Goal: Find specific page/section: Find specific page/section

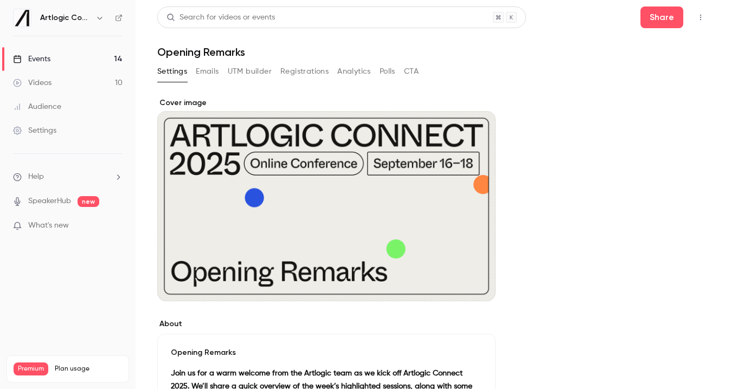
scroll to position [47, 0]
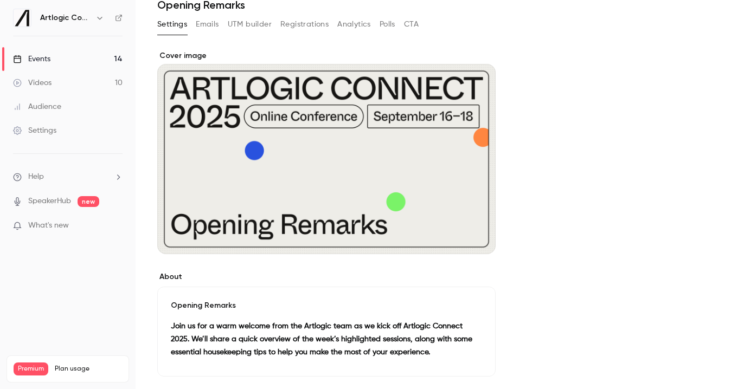
click at [56, 56] on link "Events 14" at bounding box center [68, 59] width 136 height 24
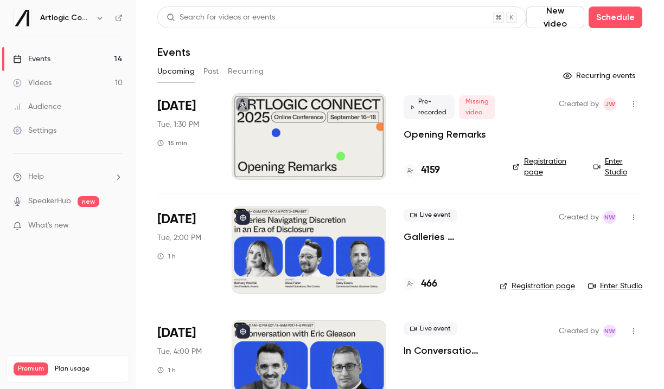
click at [608, 284] on link "Enter Studio" at bounding box center [615, 286] width 54 height 11
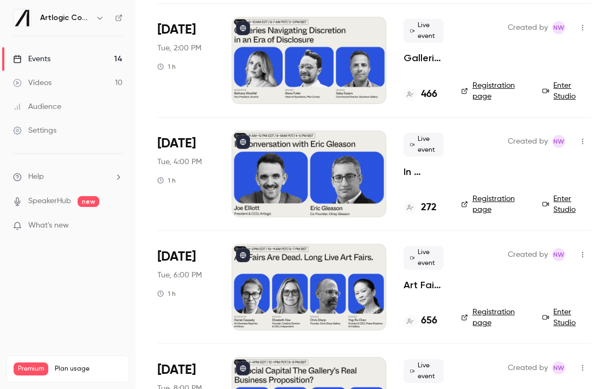
scroll to position [189, 0]
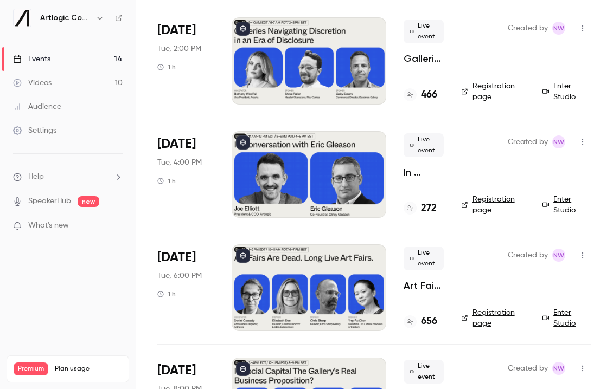
click at [563, 195] on link "Enter Studio" at bounding box center [566, 205] width 49 height 22
click at [558, 315] on link "Enter Studio" at bounding box center [566, 319] width 49 height 22
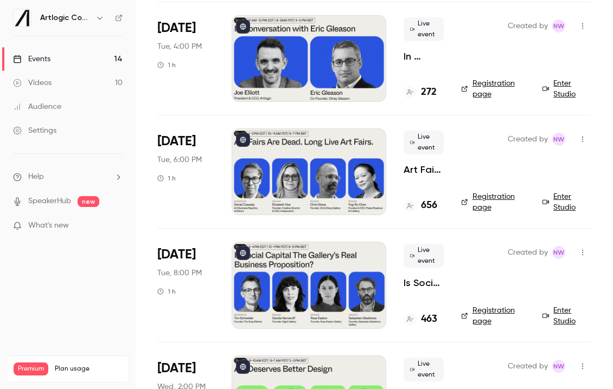
scroll to position [305, 0]
click at [560, 313] on link "Enter Studio" at bounding box center [566, 316] width 49 height 22
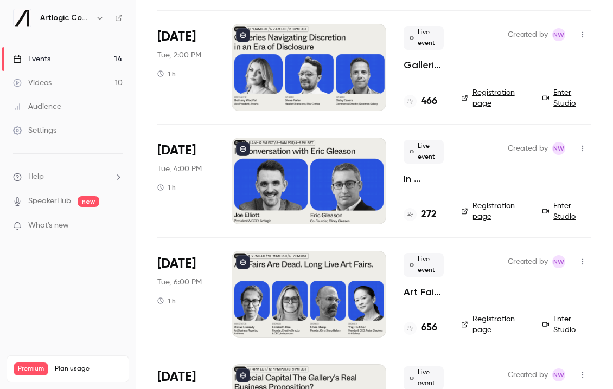
scroll to position [0, 0]
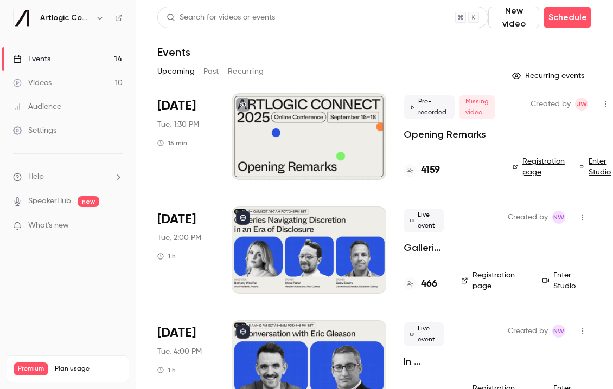
click at [569, 276] on link "Enter Studio" at bounding box center [566, 281] width 49 height 22
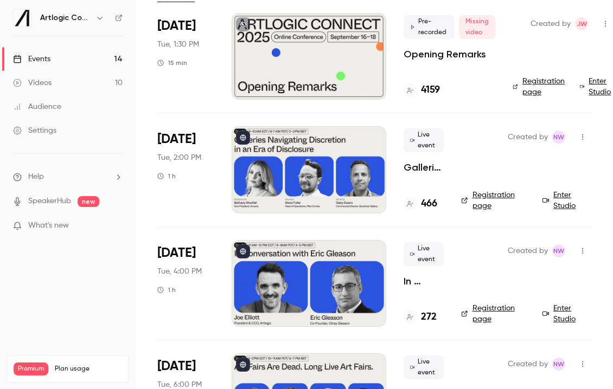
click at [568, 318] on link "Enter Studio" at bounding box center [566, 314] width 49 height 22
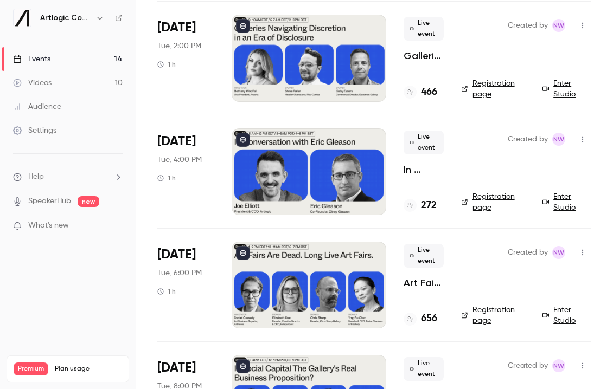
scroll to position [203, 0]
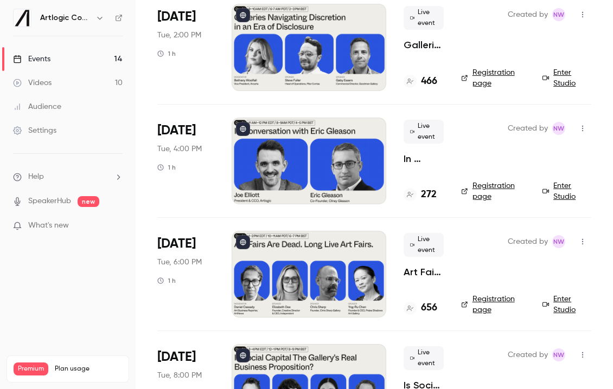
click at [564, 180] on div "Created by NW Registration page Enter Studio" at bounding box center [526, 161] width 130 height 87
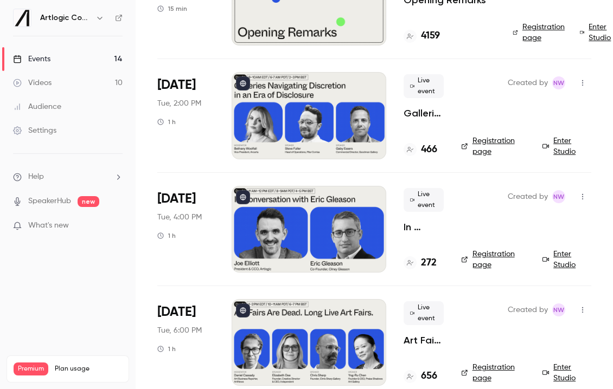
scroll to position [216, 0]
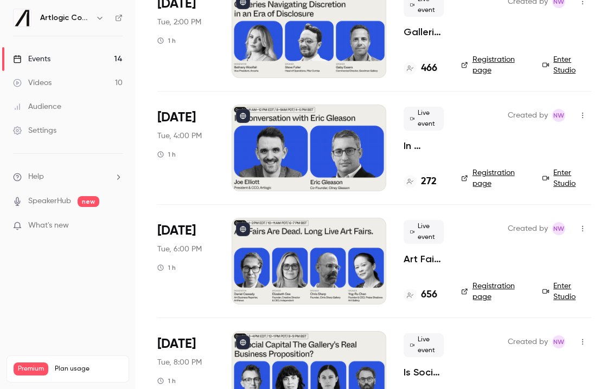
click at [564, 289] on link "Enter Studio" at bounding box center [566, 292] width 49 height 22
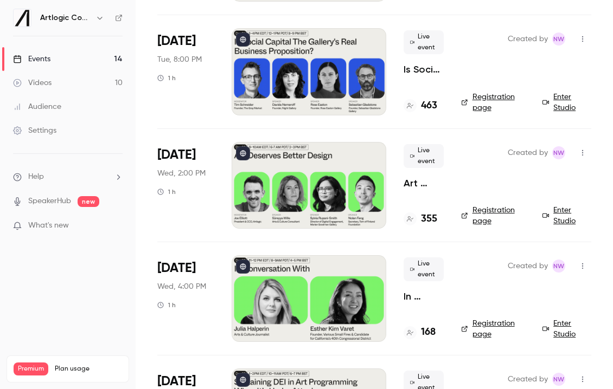
scroll to position [570, 0]
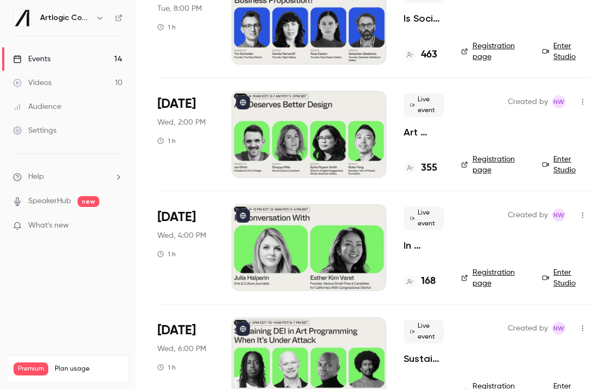
click at [564, 159] on link "Enter Studio" at bounding box center [566, 165] width 49 height 22
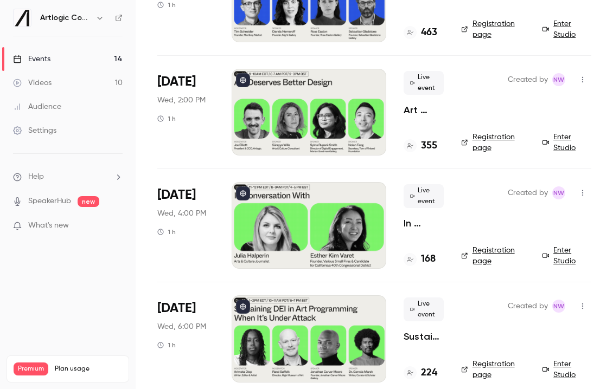
click at [567, 248] on link "Enter Studio" at bounding box center [566, 256] width 49 height 22
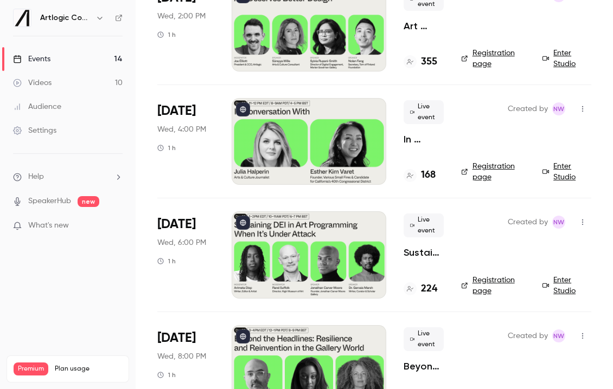
scroll to position [675, 0]
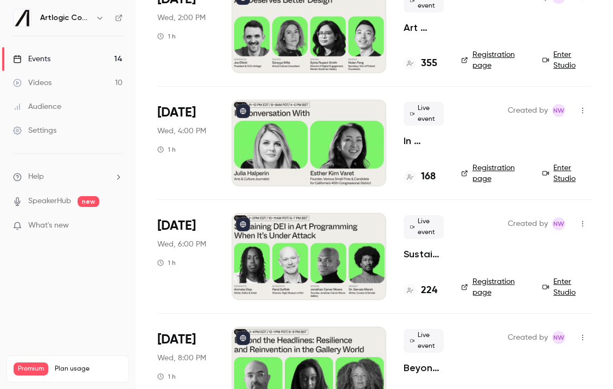
click at [557, 61] on link "Enter Studio" at bounding box center [566, 60] width 49 height 22
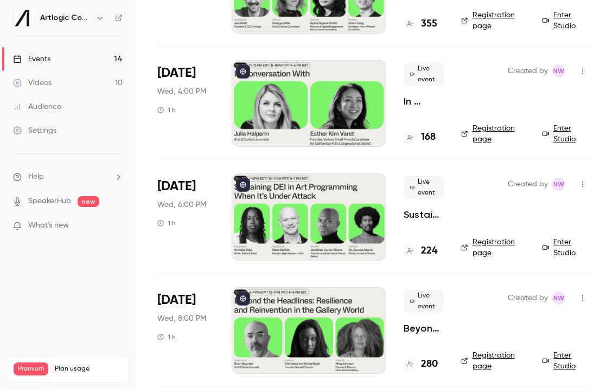
scroll to position [712, 0]
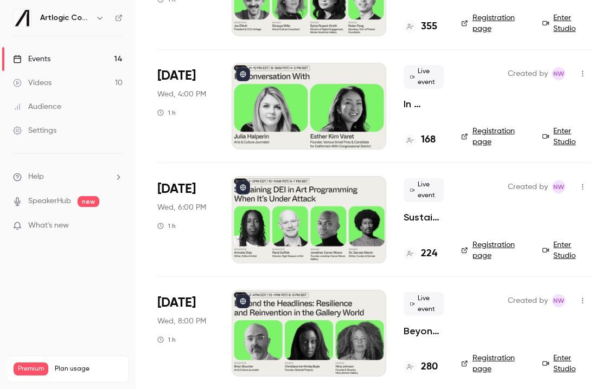
click at [563, 246] on link "Enter Studio" at bounding box center [566, 251] width 49 height 22
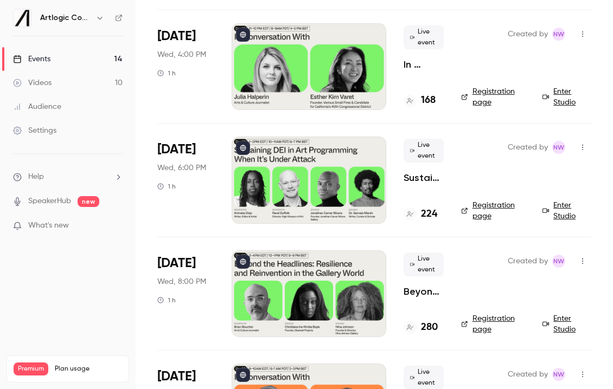
scroll to position [755, 0]
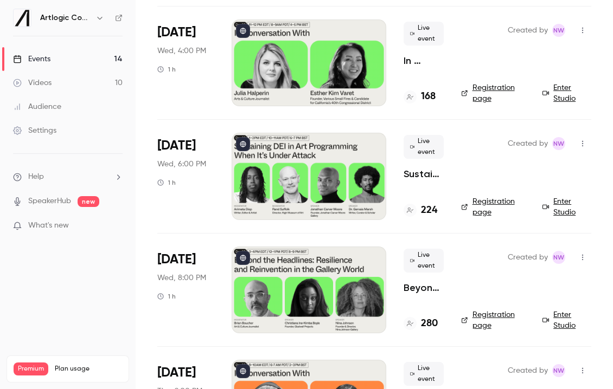
click at [565, 203] on link "Enter Studio" at bounding box center [566, 207] width 49 height 22
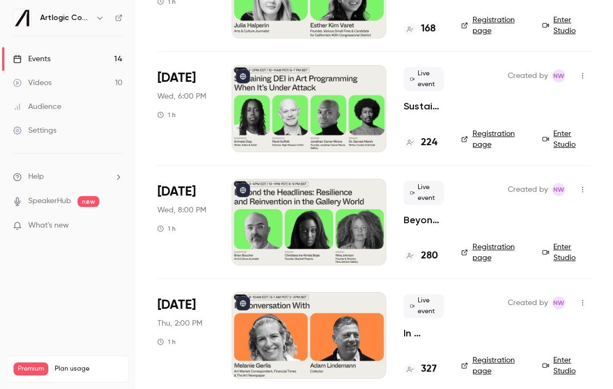
click at [564, 249] on link "Enter Studio" at bounding box center [566, 253] width 49 height 22
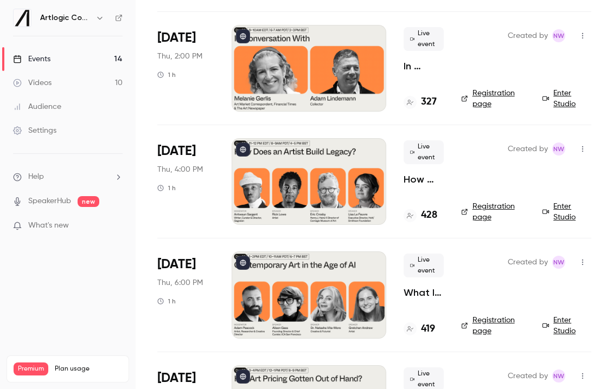
scroll to position [1072, 0]
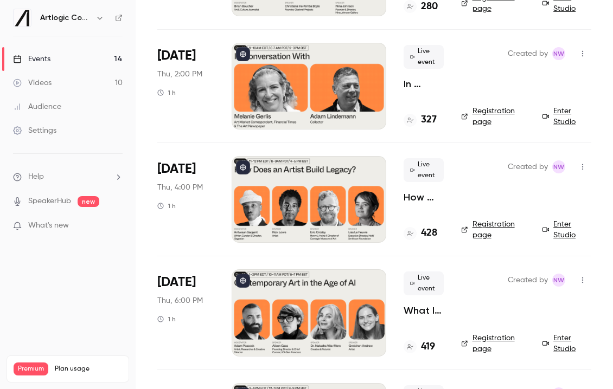
click at [562, 118] on link "Enter Studio" at bounding box center [566, 117] width 49 height 22
click at [564, 227] on link "Enter Studio" at bounding box center [566, 230] width 49 height 22
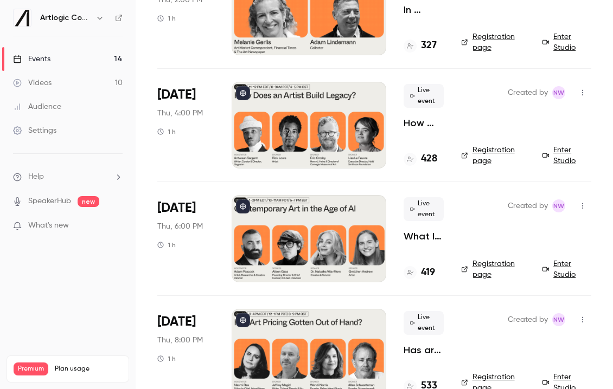
scroll to position [1160, 0]
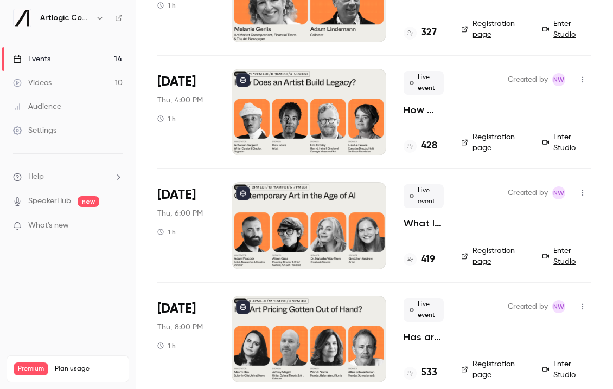
click at [554, 251] on link "Enter Studio" at bounding box center [566, 257] width 49 height 22
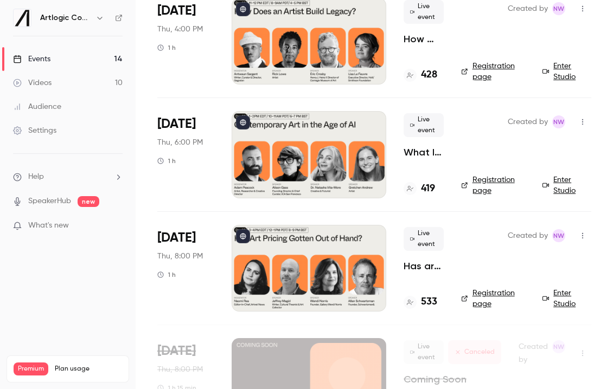
scroll to position [1241, 0]
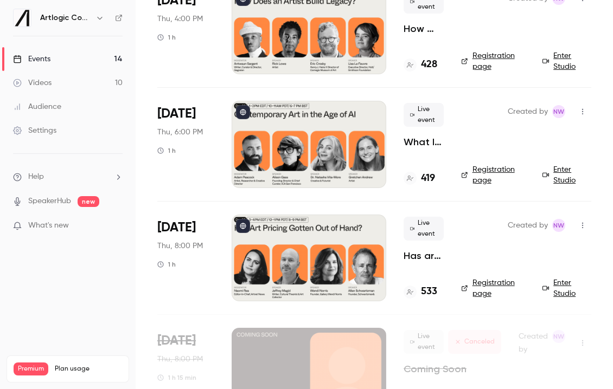
click at [561, 285] on link "Enter Studio" at bounding box center [566, 289] width 49 height 22
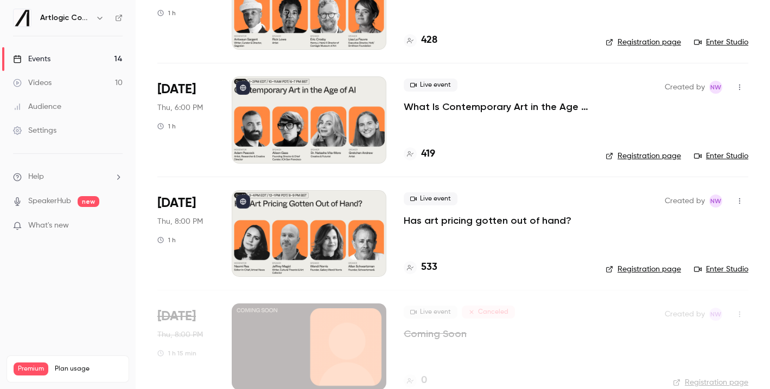
scroll to position [1244, 0]
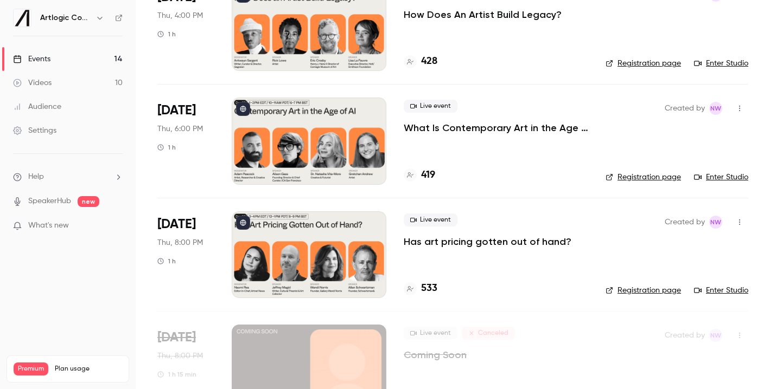
click at [354, 49] on div at bounding box center [309, 27] width 155 height 87
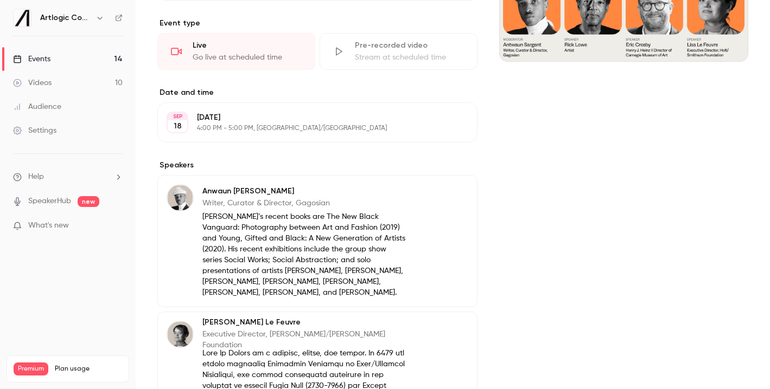
scroll to position [245, 0]
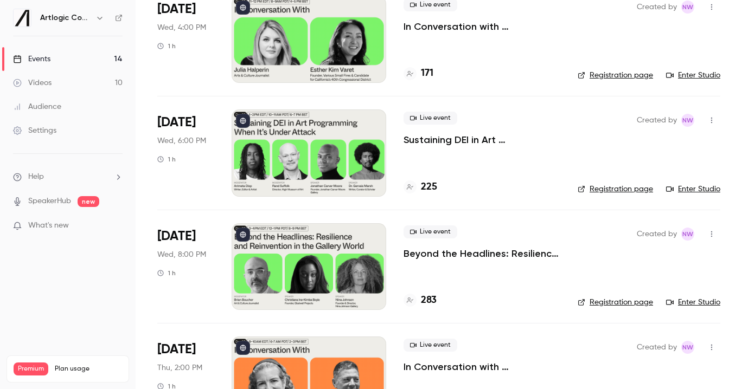
scroll to position [781, 0]
